Goal: Communication & Community: Answer question/provide support

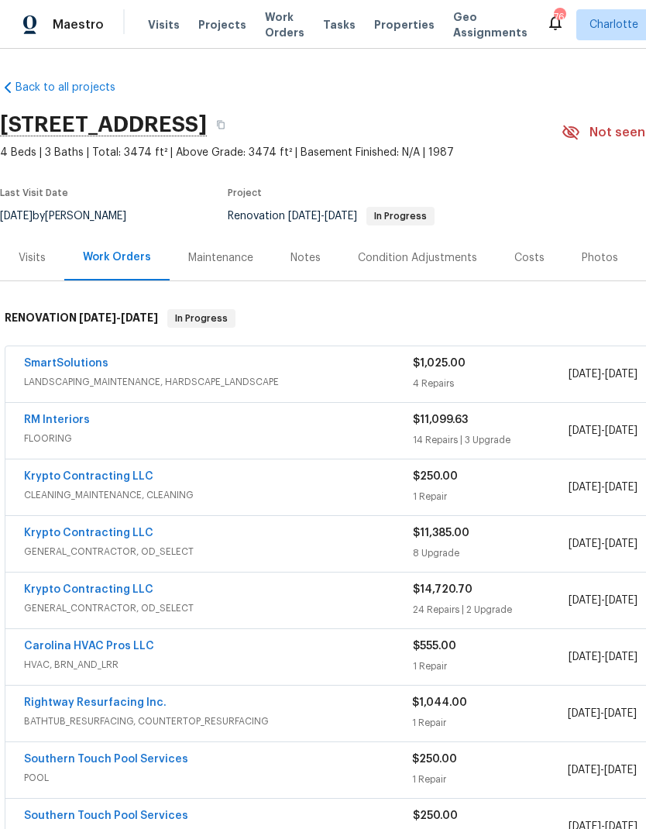
click at [61, 366] on link "SmartSolutions" at bounding box center [66, 363] width 84 height 11
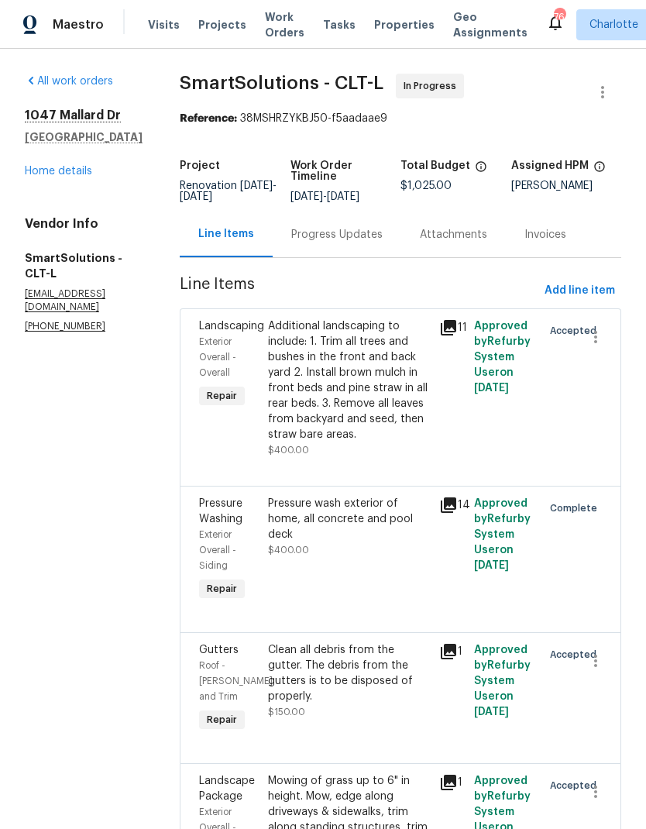
click at [332, 257] on div "Progress Updates" at bounding box center [337, 235] width 129 height 46
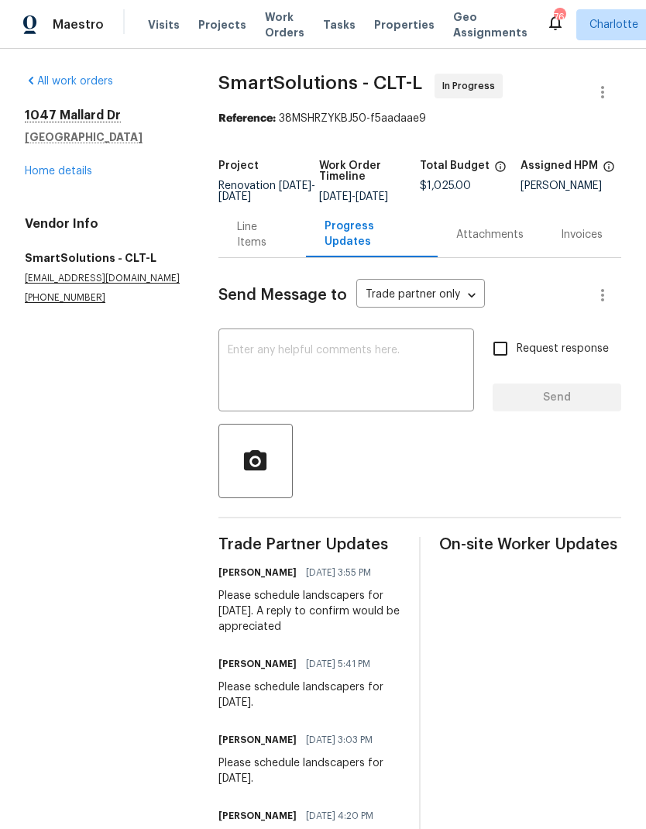
copy div "Please schedule landscapers for Monday 8/25. A reply to confirm would be apprec…"
click at [277, 382] on textarea at bounding box center [346, 372] width 237 height 54
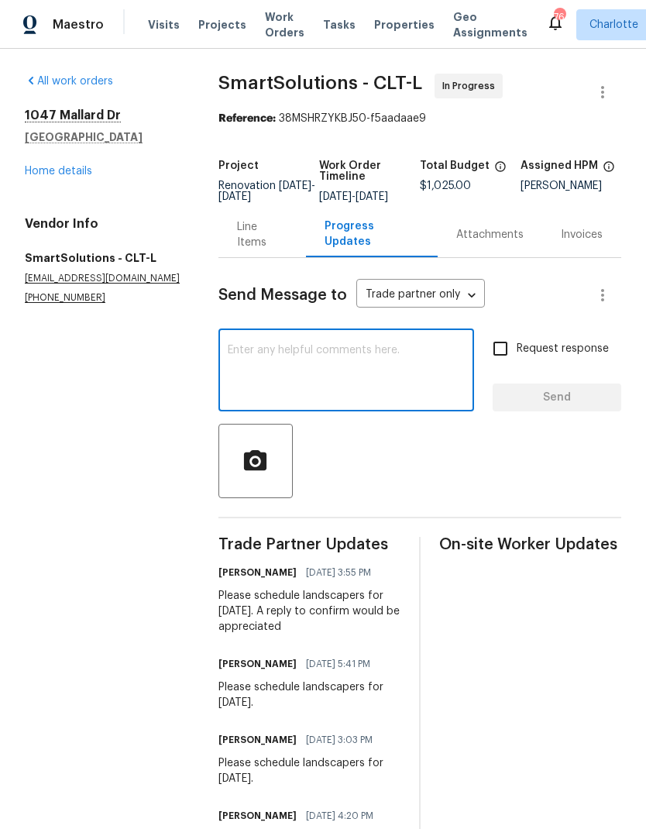
click at [259, 374] on textarea at bounding box center [346, 372] width 237 height 54
paste textarea "Please schedule landscapers for Monday 8/25. A reply to confirm would be apprec…"
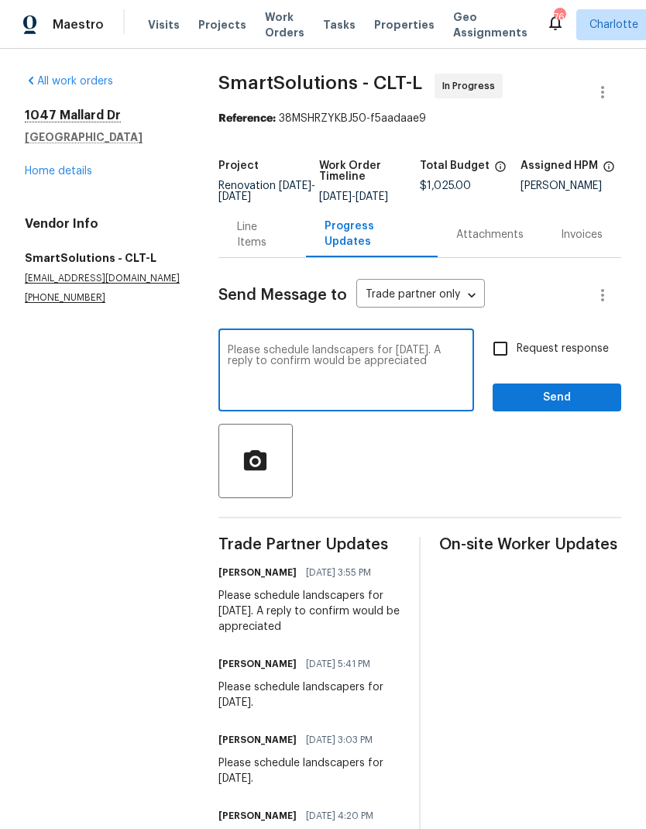
type textarea "Please schedule landscapers for Monday 8/25. A reply to confirm would be apprec…"
click at [502, 361] on input "Request response" at bounding box center [500, 349] width 33 height 33
checkbox input "true"
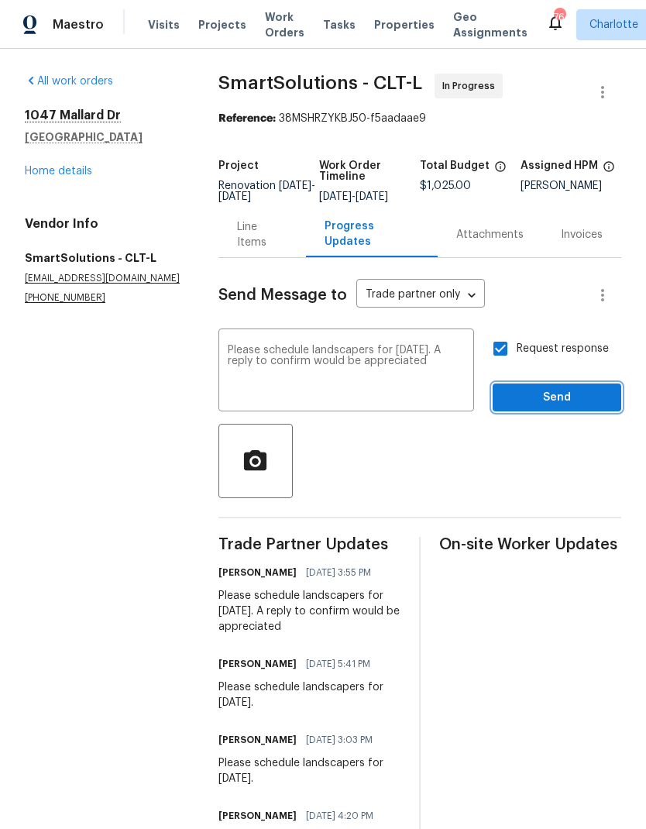
click at [519, 408] on span "Send" at bounding box center [557, 397] width 104 height 19
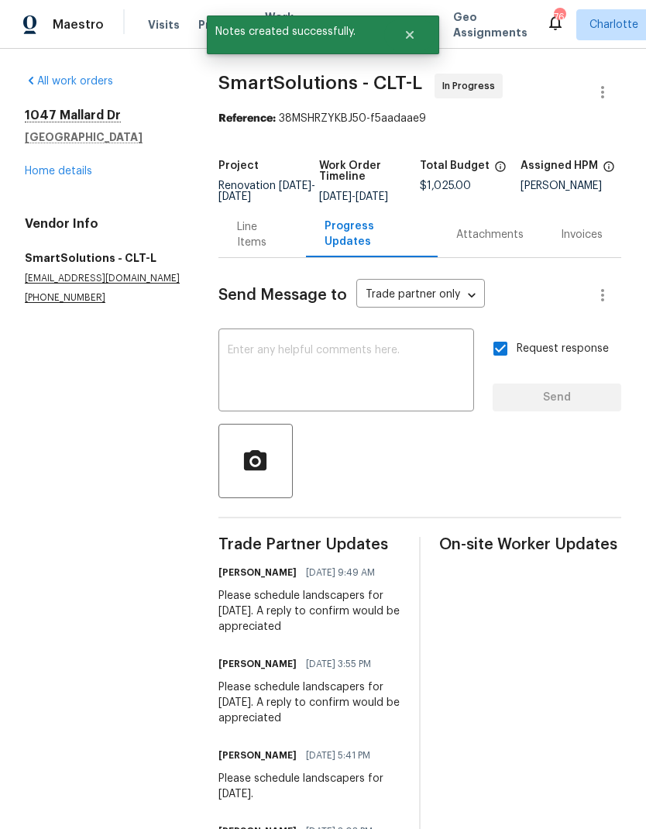
click at [42, 171] on link "Home details" at bounding box center [58, 171] width 67 height 11
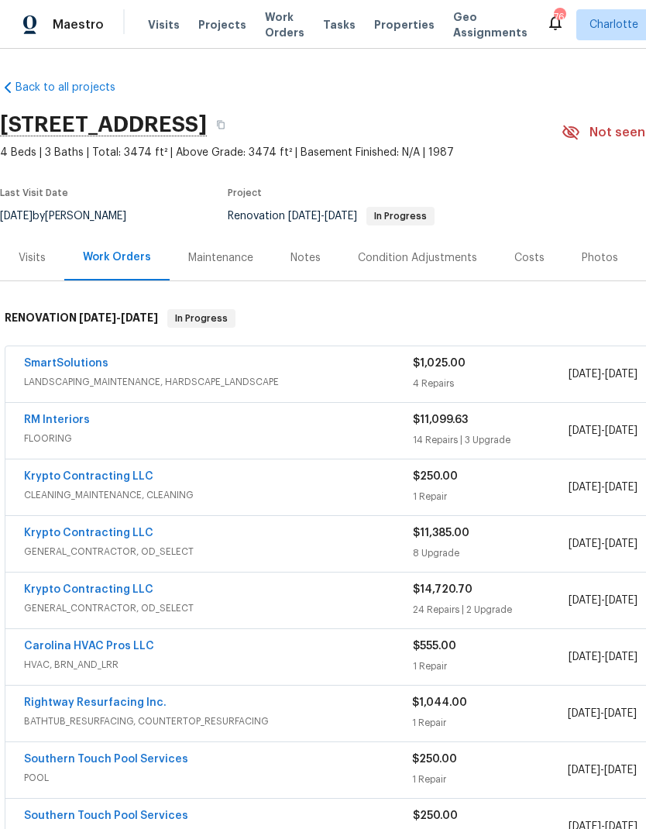
click at [528, 271] on div "Costs" at bounding box center [529, 258] width 67 height 46
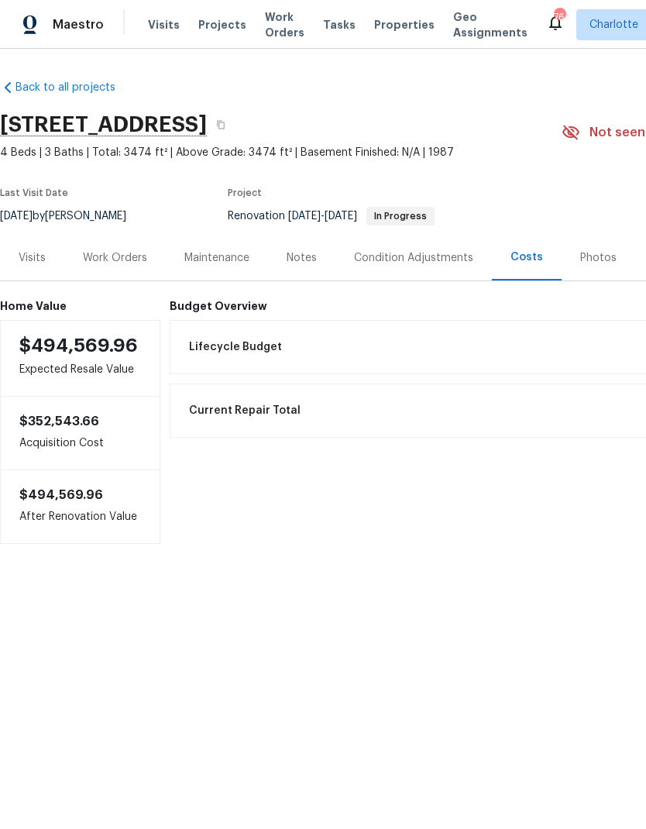
click at [102, 266] on div "Work Orders" at bounding box center [115, 258] width 102 height 46
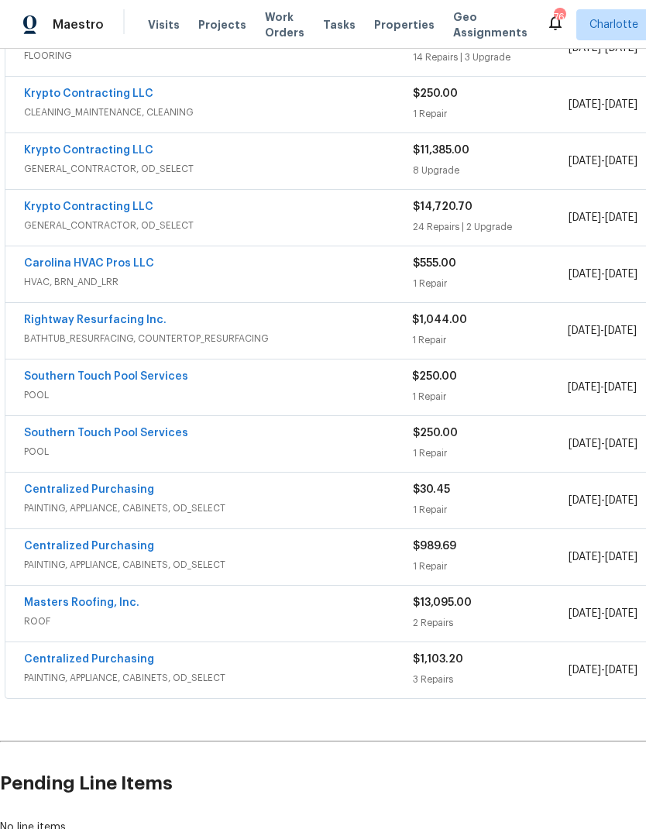
scroll to position [384, 0]
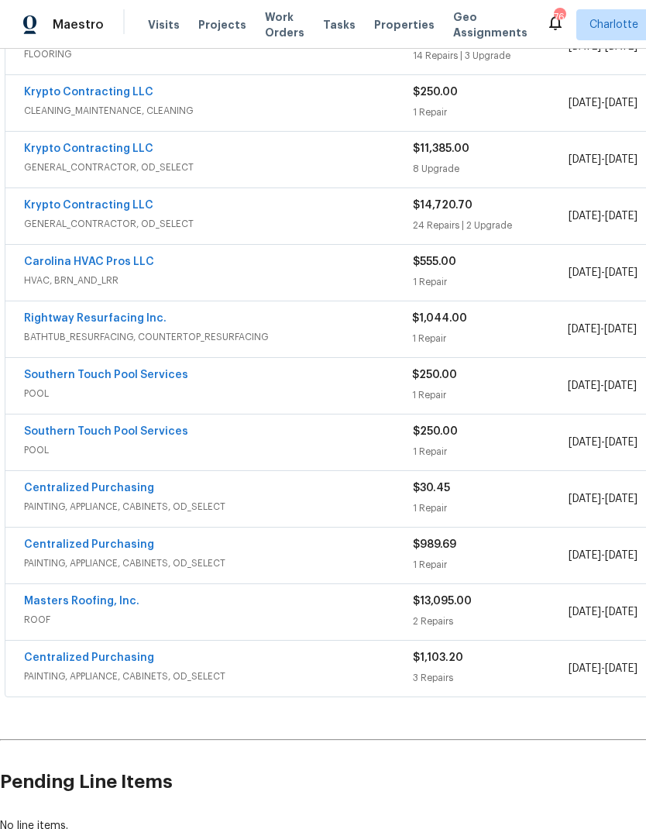
click at [118, 371] on link "Southern Touch Pool Services" at bounding box center [106, 375] width 164 height 11
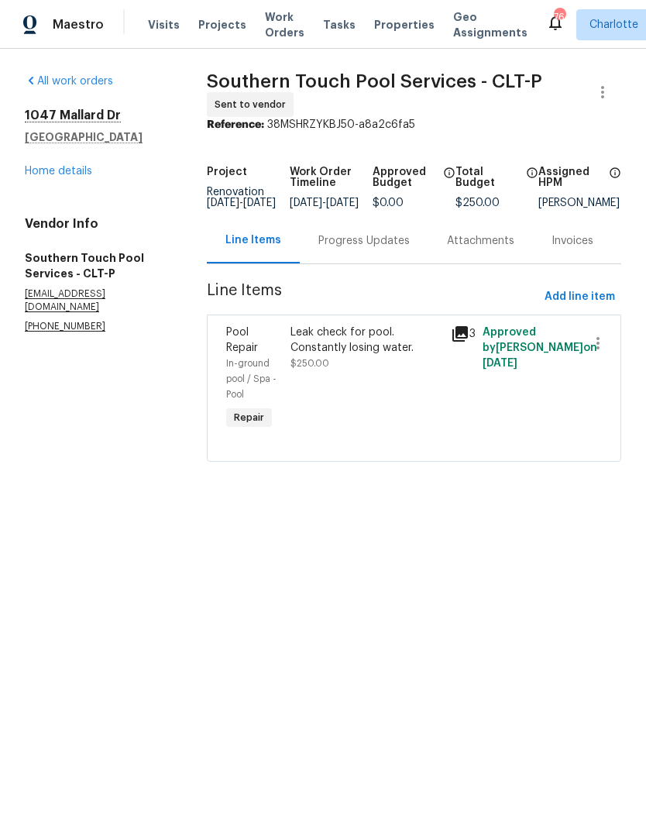
click at [337, 264] on div "Progress Updates" at bounding box center [364, 241] width 129 height 46
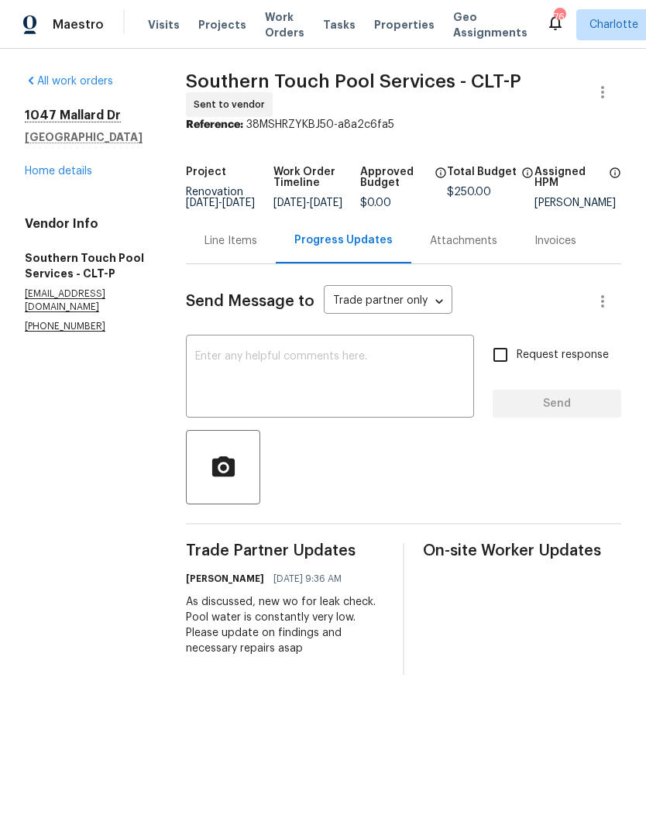
click at [350, 405] on textarea at bounding box center [330, 378] width 270 height 54
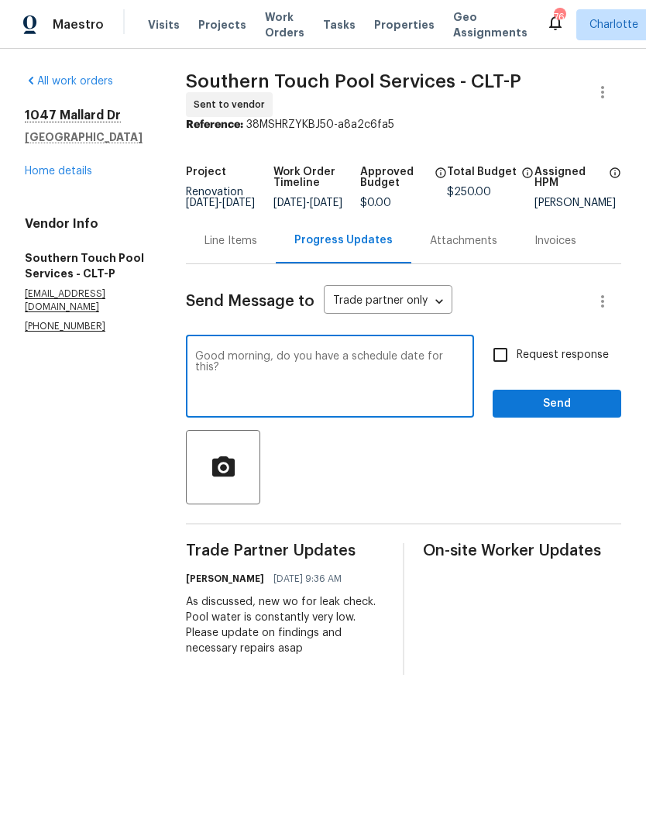
type textarea "Good morning, do you have a schedule date for this?"
click at [500, 365] on input "Request response" at bounding box center [500, 355] width 33 height 33
checkbox input "true"
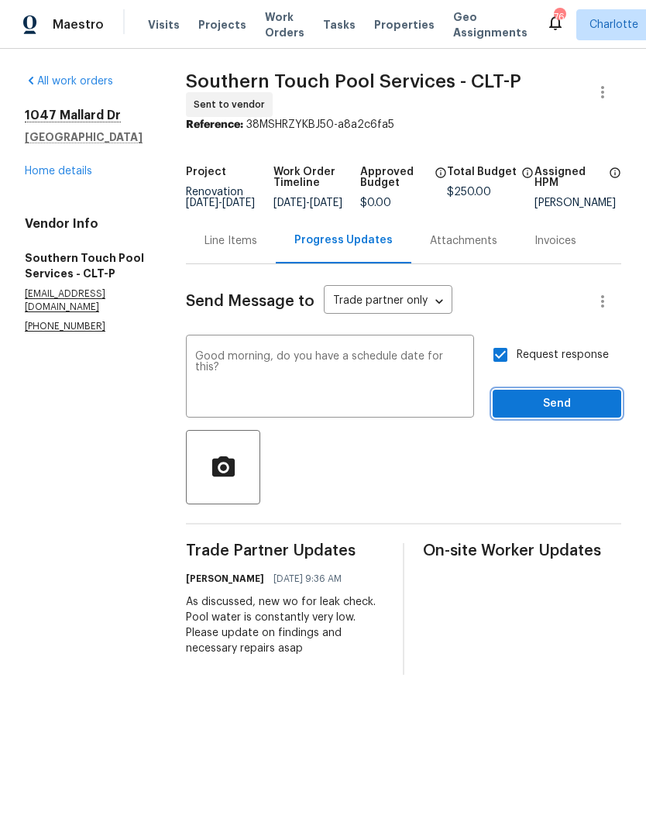
click at [574, 405] on button "Send" at bounding box center [557, 404] width 129 height 29
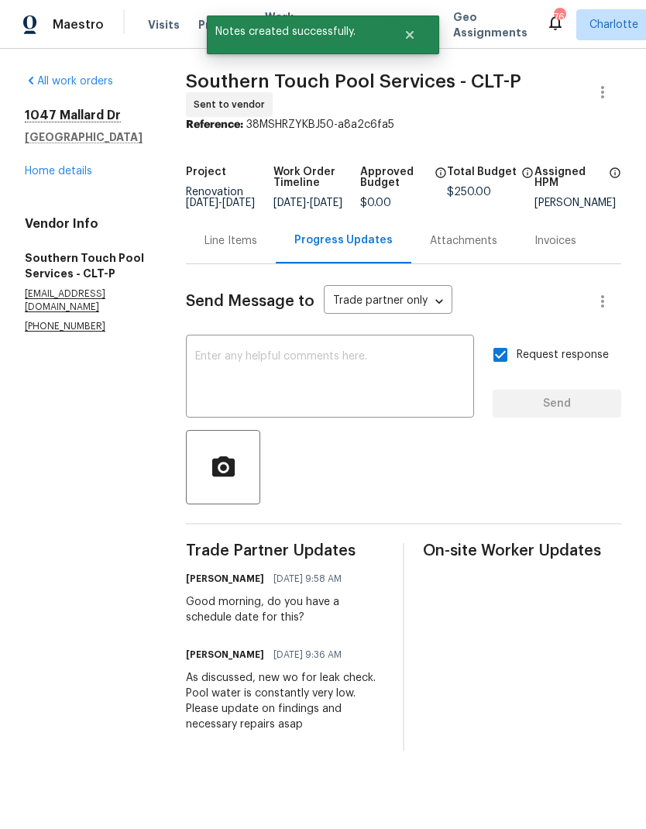
click at [33, 166] on link "Home details" at bounding box center [58, 171] width 67 height 11
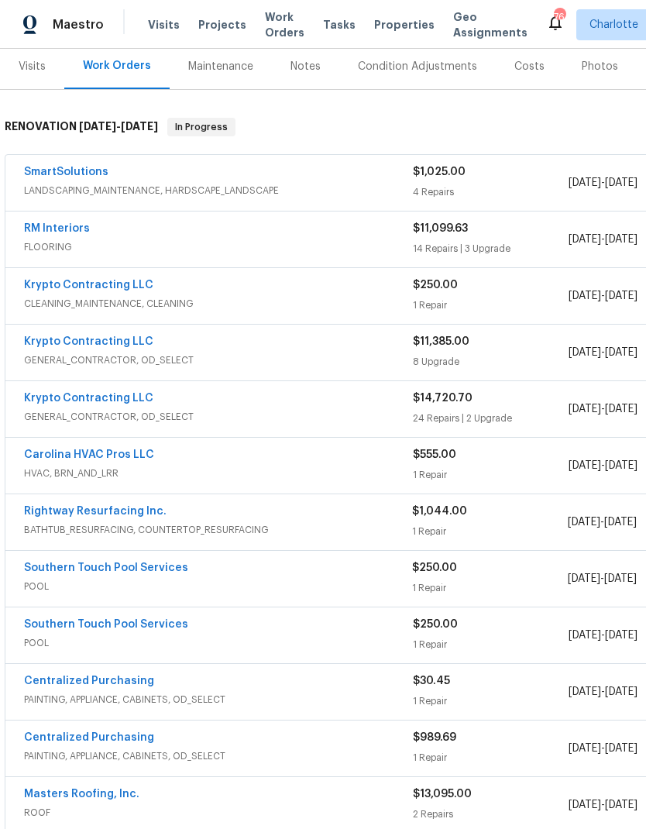
scroll to position [192, 0]
click at [126, 619] on link "Southern Touch Pool Services" at bounding box center [106, 624] width 164 height 11
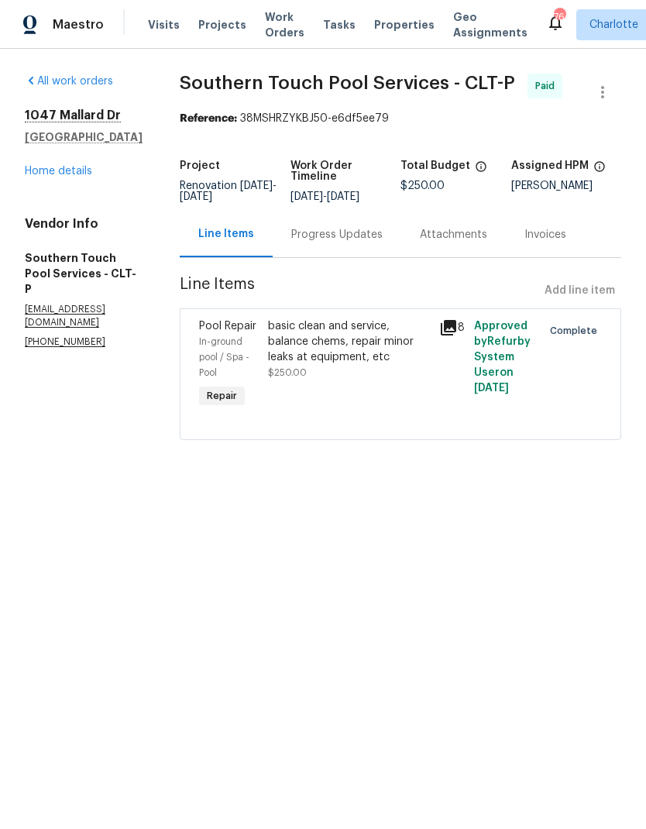
click at [326, 254] on div "Progress Updates" at bounding box center [337, 235] width 129 height 46
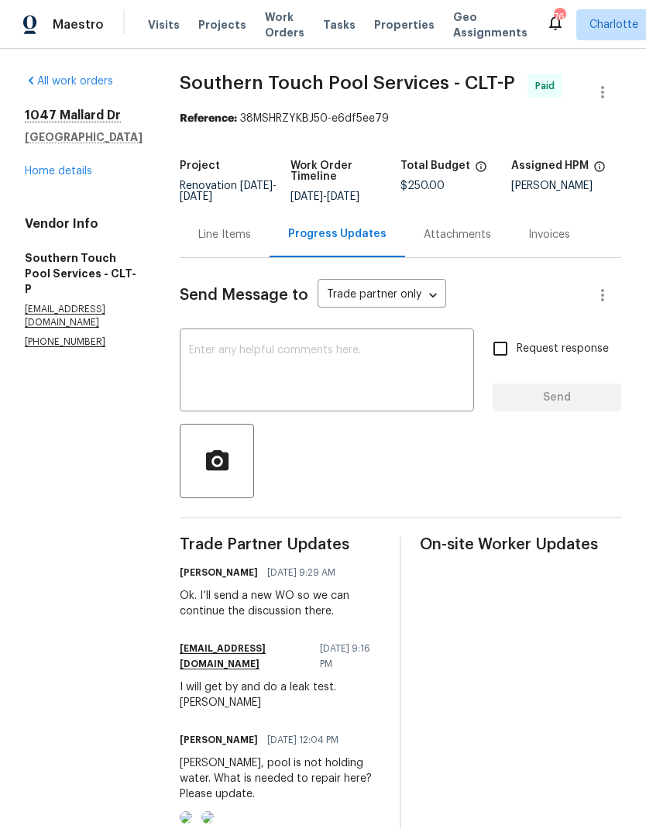
click at [53, 171] on link "Home details" at bounding box center [58, 171] width 67 height 11
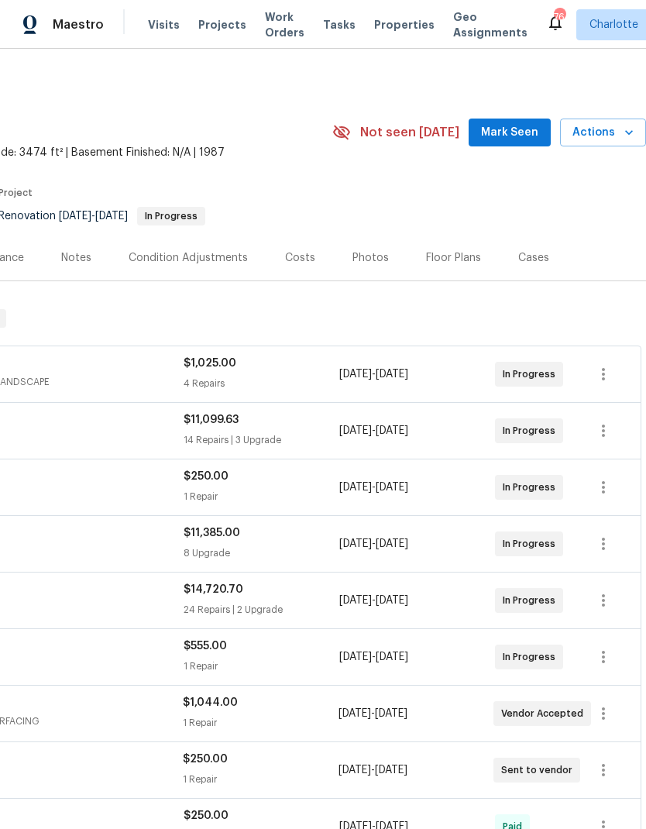
scroll to position [0, 229]
click at [495, 122] on button "Mark Seen" at bounding box center [510, 133] width 82 height 29
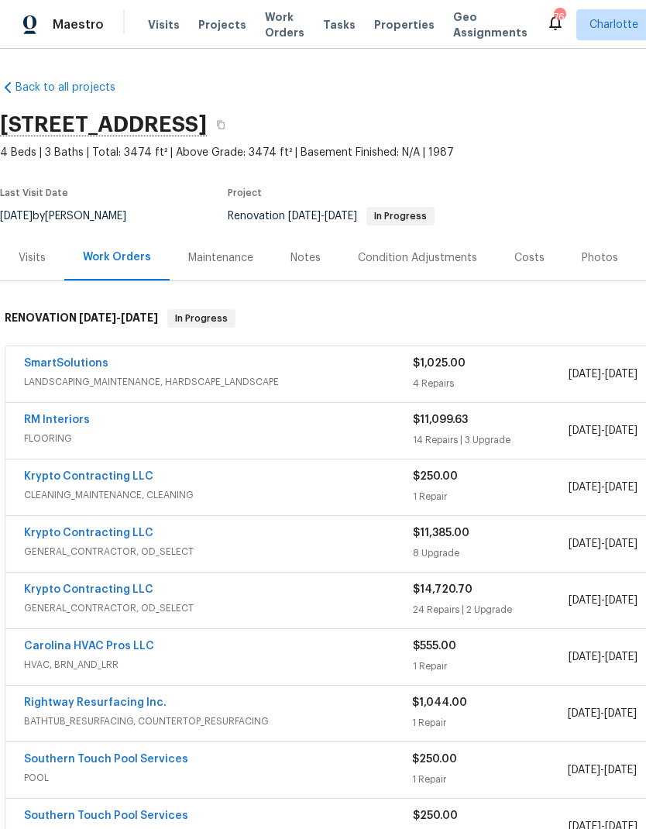
scroll to position [0, 0]
